Goal: Register for event/course

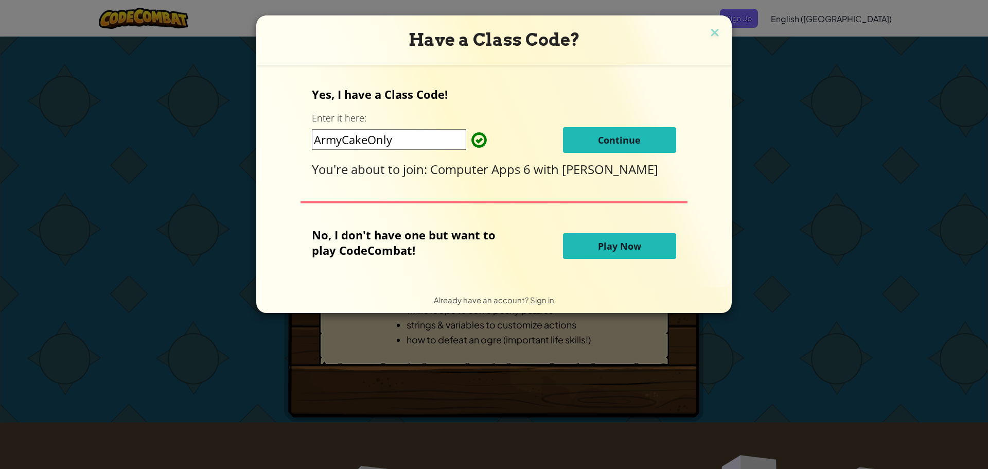
click at [633, 145] on span "Continue" at bounding box center [619, 140] width 43 height 12
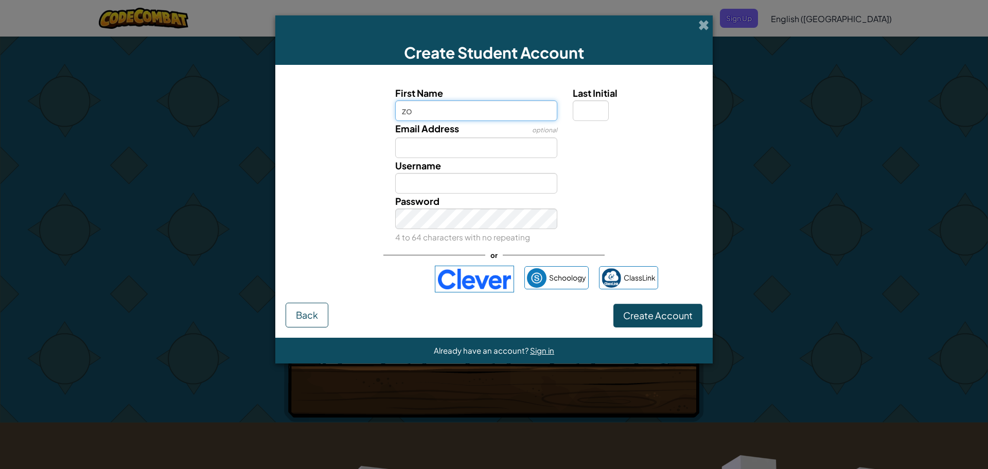
type input "z"
type input "Z"
type input "zolee"
type input "Zolee"
click at [583, 110] on input "Last Initial" at bounding box center [591, 110] width 36 height 21
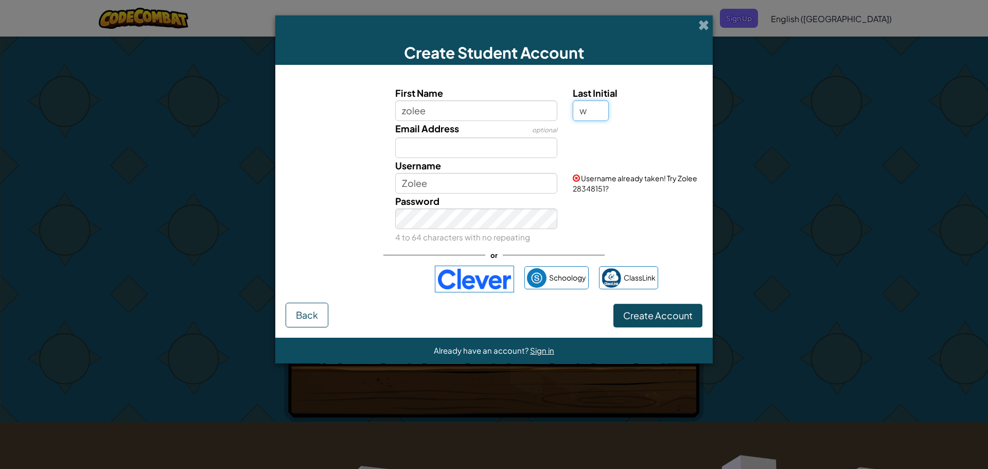
type input "w"
click at [431, 186] on input "[PERSON_NAME]" at bounding box center [476, 183] width 163 height 21
click at [454, 182] on input "[PERSON_NAME]" at bounding box center [476, 183] width 163 height 21
type input "Z"
type input "zw9204613"
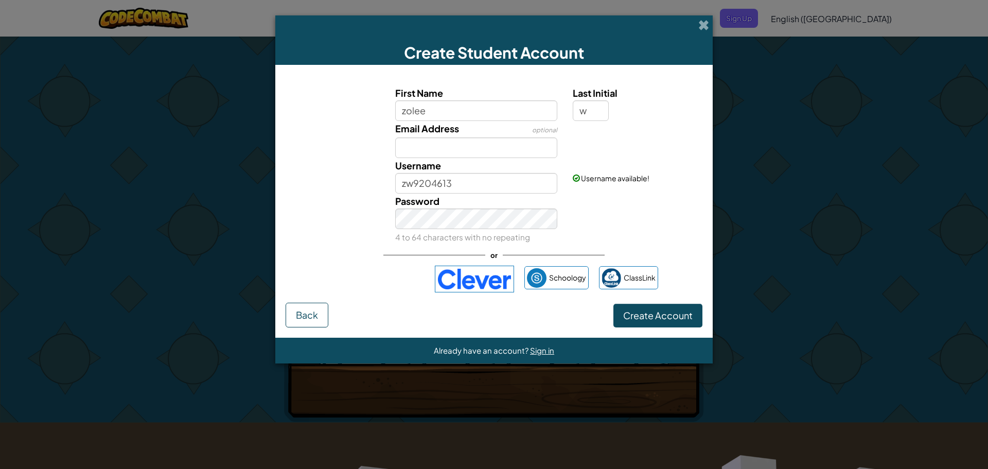
click at [340, 221] on div "Password 4 to 64 characters with no repeating" at bounding box center [493, 218] width 427 height 51
click at [663, 315] on span "Create Account" at bounding box center [657, 315] width 69 height 12
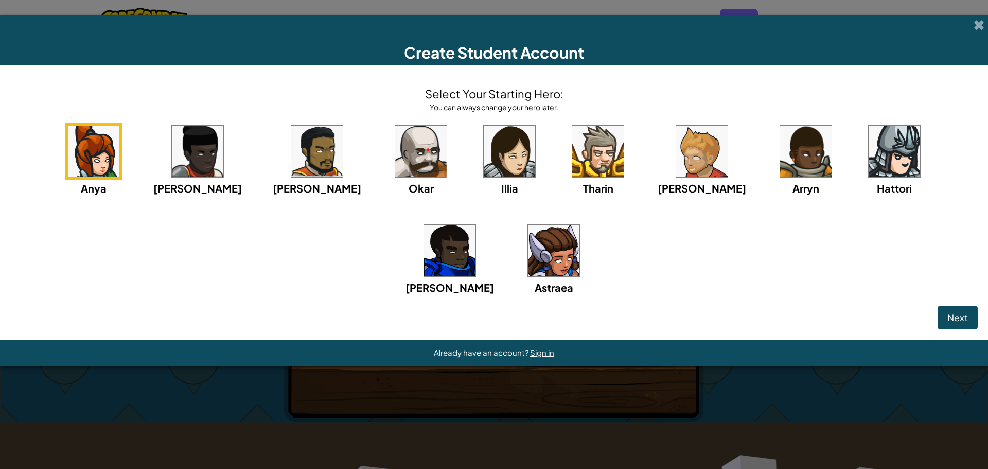
click at [528, 262] on img at bounding box center [553, 250] width 51 height 51
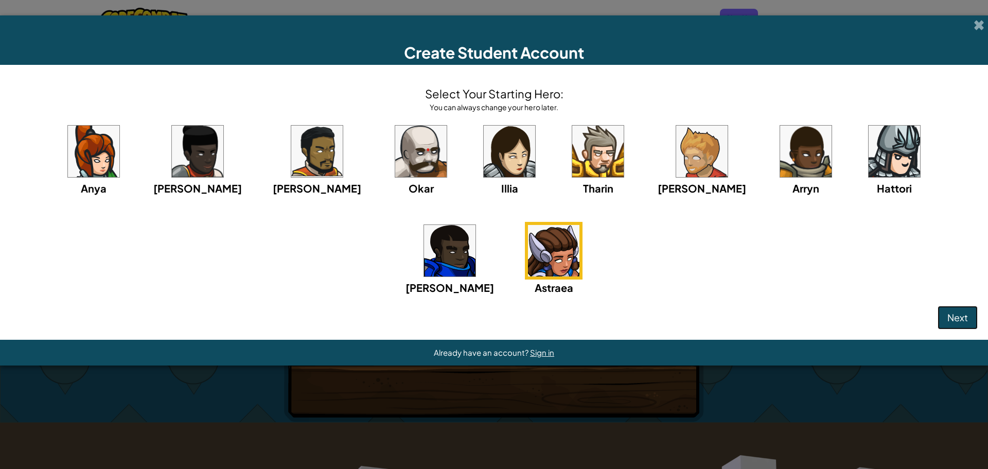
click at [967, 313] on span "Next" at bounding box center [957, 317] width 21 height 12
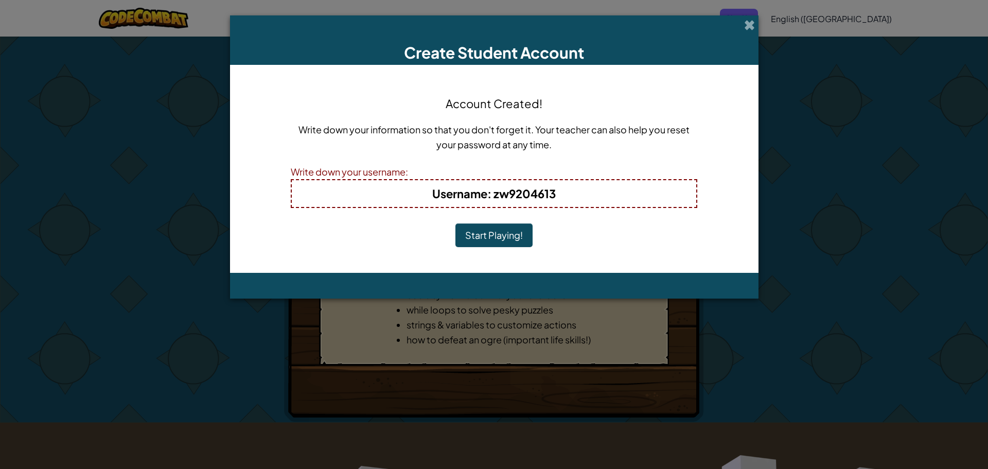
click at [517, 232] on button "Start Playing!" at bounding box center [493, 235] width 77 height 24
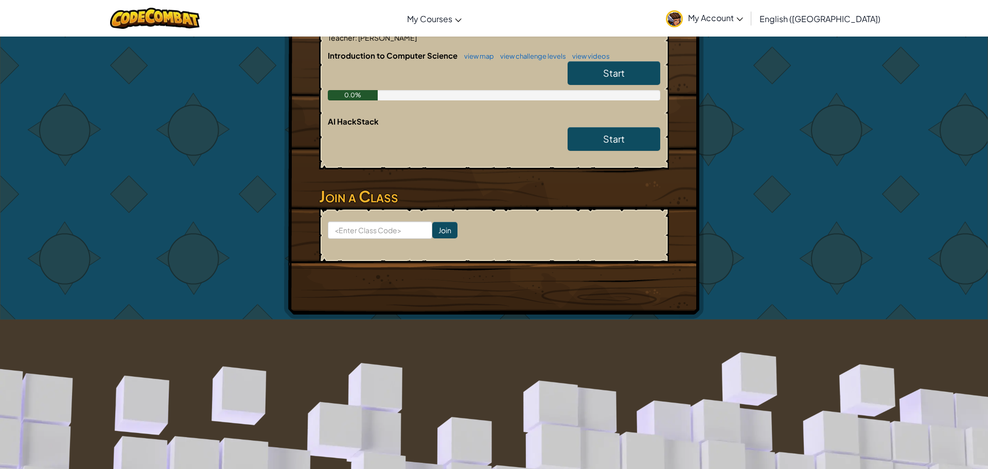
scroll to position [248, 0]
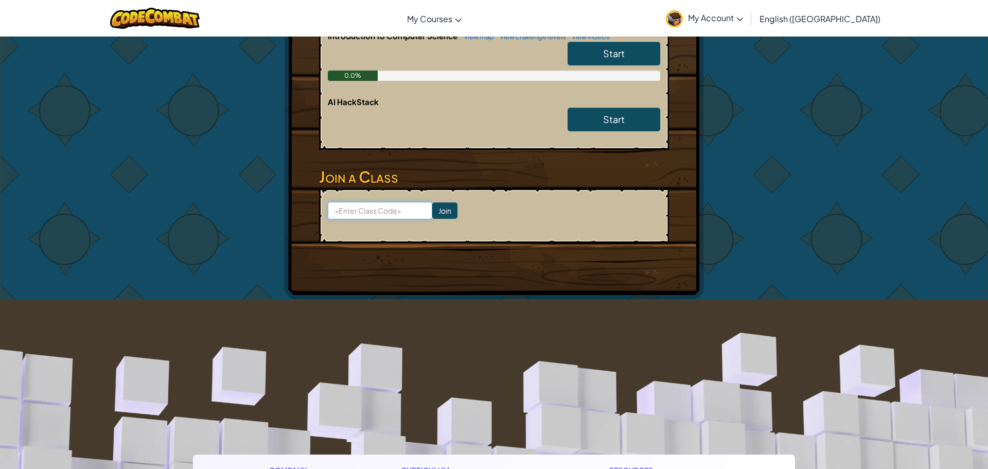
click at [364, 207] on input at bounding box center [380, 210] width 104 height 17
drag, startPoint x: 353, startPoint y: 187, endPoint x: 379, endPoint y: 67, distance: 122.5
click at [379, 67] on div "Hero : Astraea Valkyrie Change Hero Player : zolee w CS1 Level 1: Dungeons of K…" at bounding box center [494, 44] width 420 height 511
click at [201, 237] on div "Hero : Astraea Valkyrie Change Hero Player : zolee w CS1 Level 1: Dungeons of K…" at bounding box center [494, 44] width 602 height 511
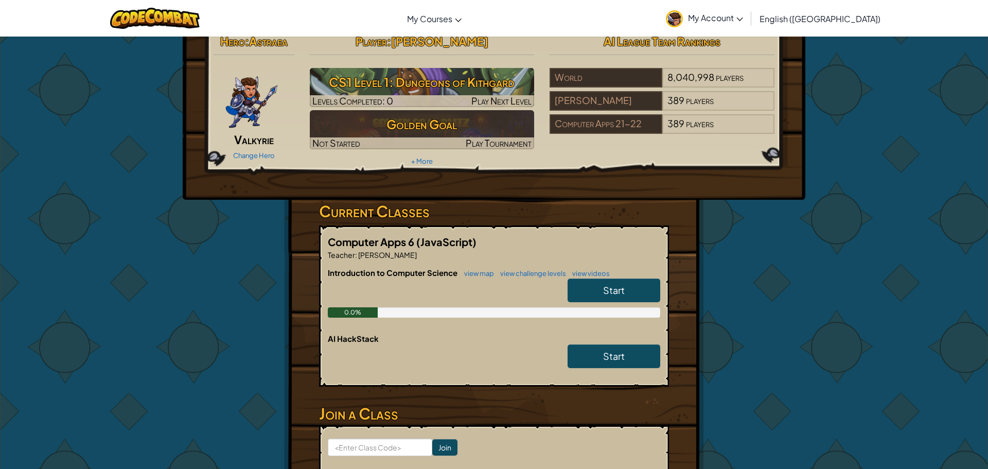
scroll to position [0, 0]
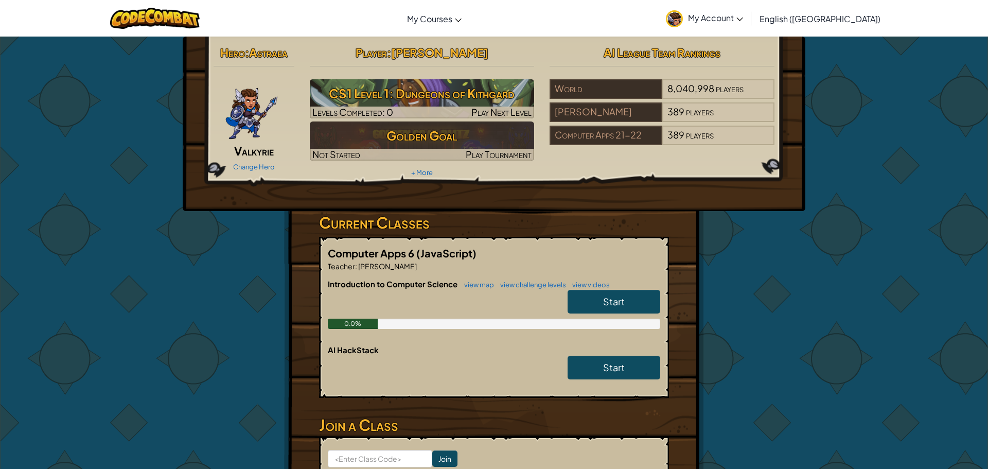
click at [636, 300] on link "Start" at bounding box center [613, 302] width 93 height 24
